Goal: Find specific page/section: Find specific page/section

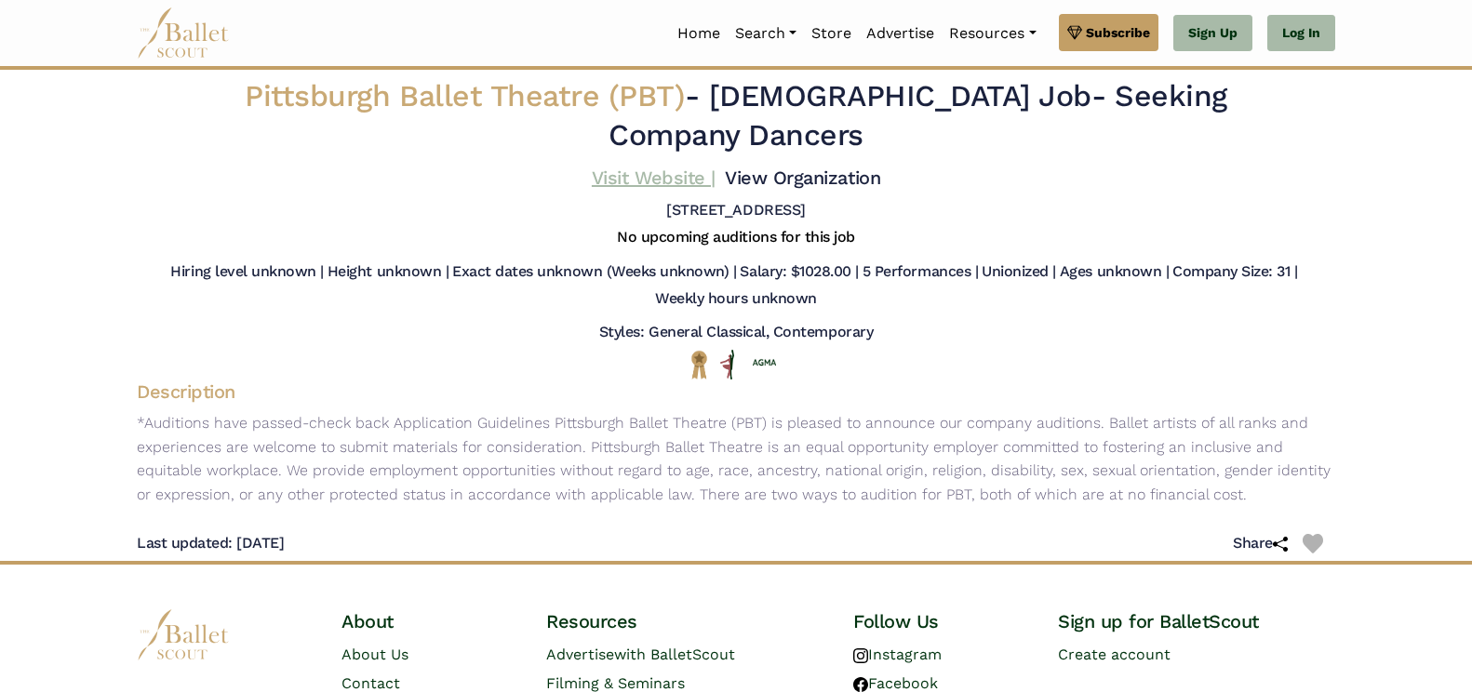
click at [687, 179] on link "Visit Website |" at bounding box center [654, 178] width 124 height 22
click at [808, 182] on link "View Organization" at bounding box center [802, 178] width 155 height 22
